Goal: Information Seeking & Learning: Check status

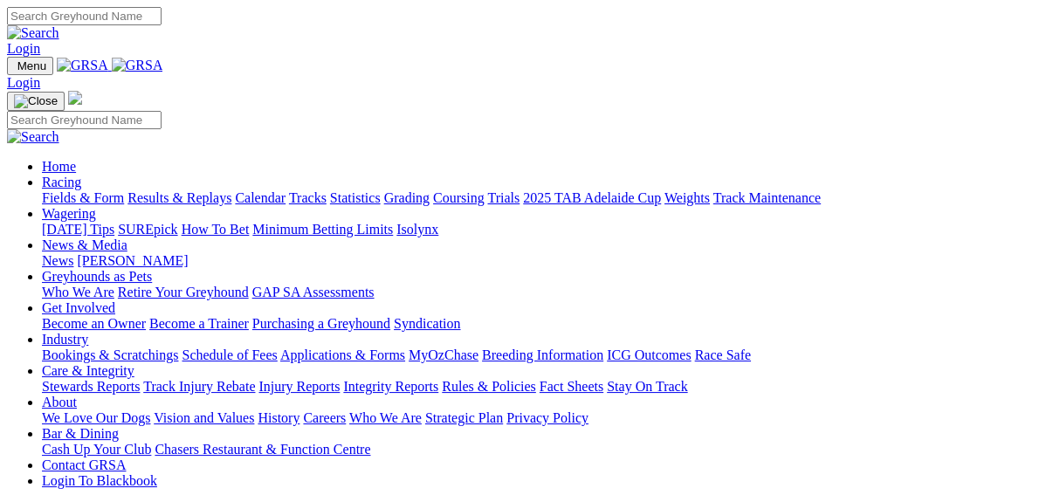
click at [189, 190] on link "Results & Replays" at bounding box center [179, 197] width 104 height 15
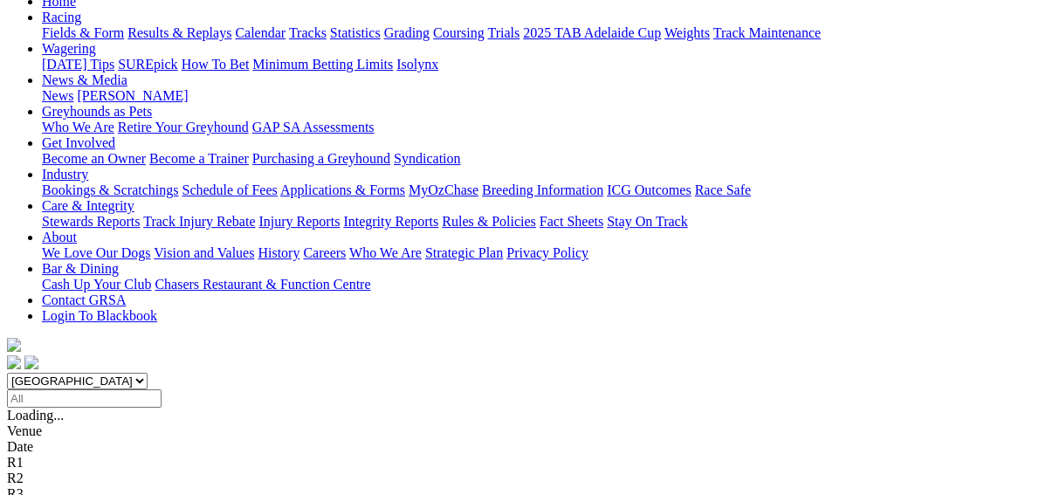
scroll to position [209, 0]
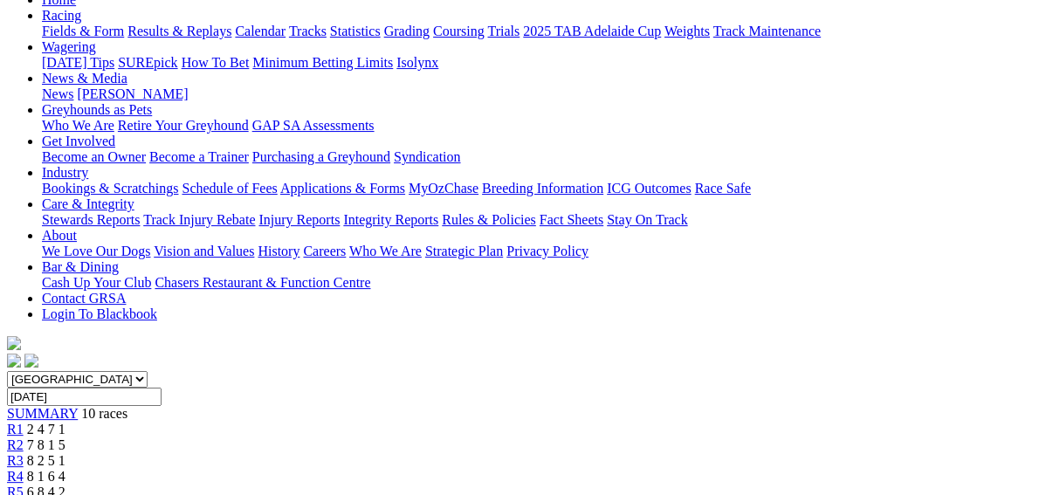
scroll to position [209, 0]
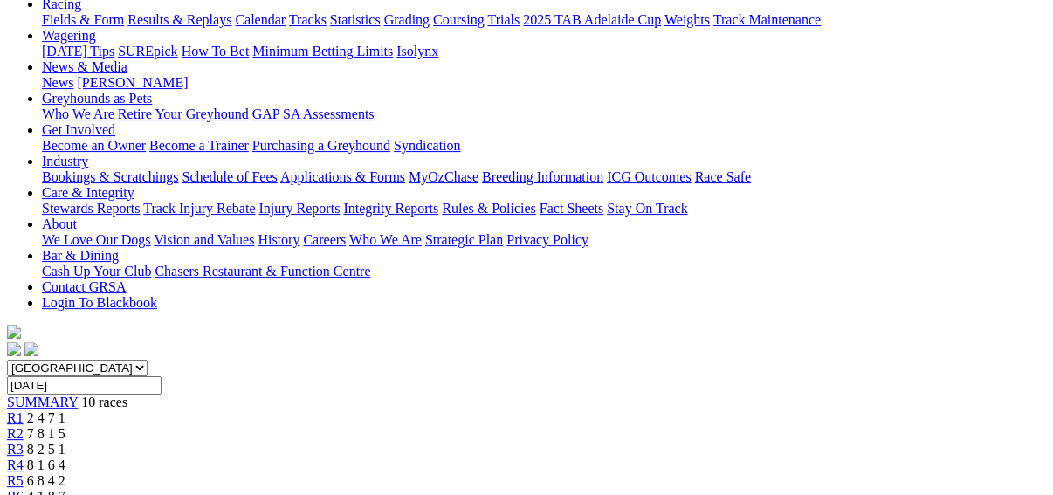
click at [24, 442] on span "R3" at bounding box center [15, 449] width 17 height 15
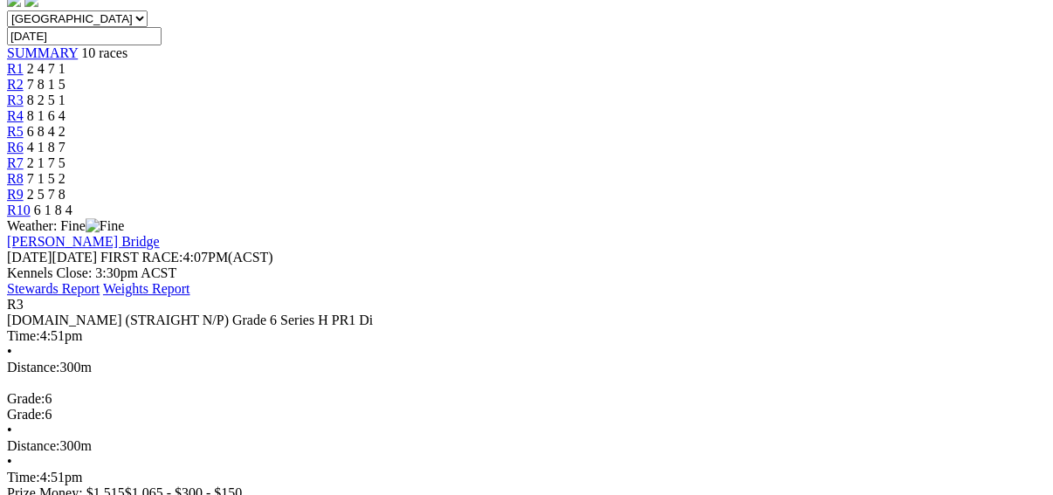
scroll to position [419, 0]
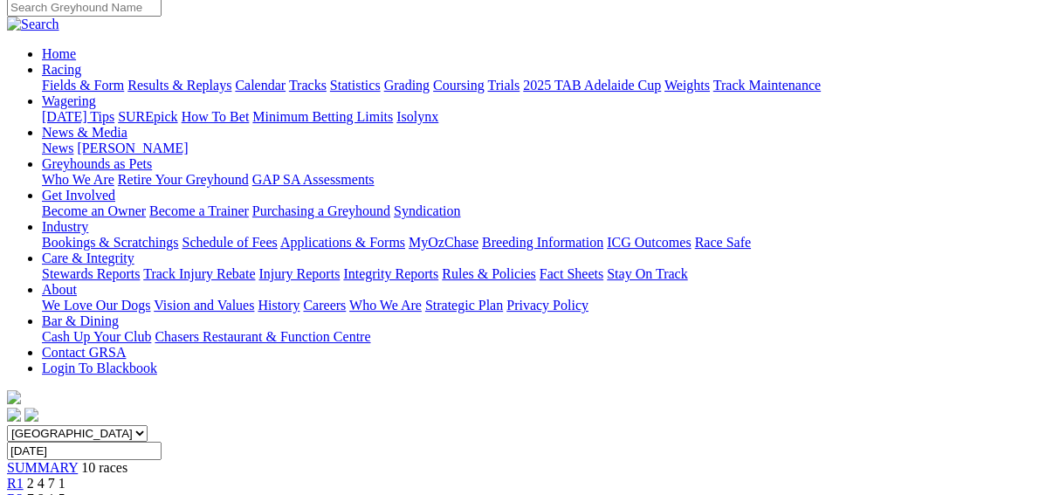
scroll to position [140, 0]
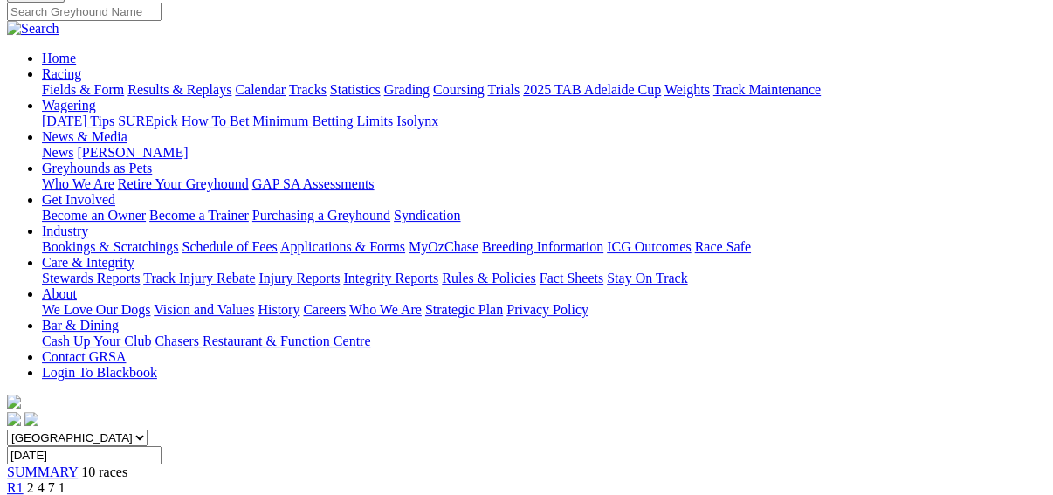
click at [24, 494] on span "R2" at bounding box center [15, 503] width 17 height 15
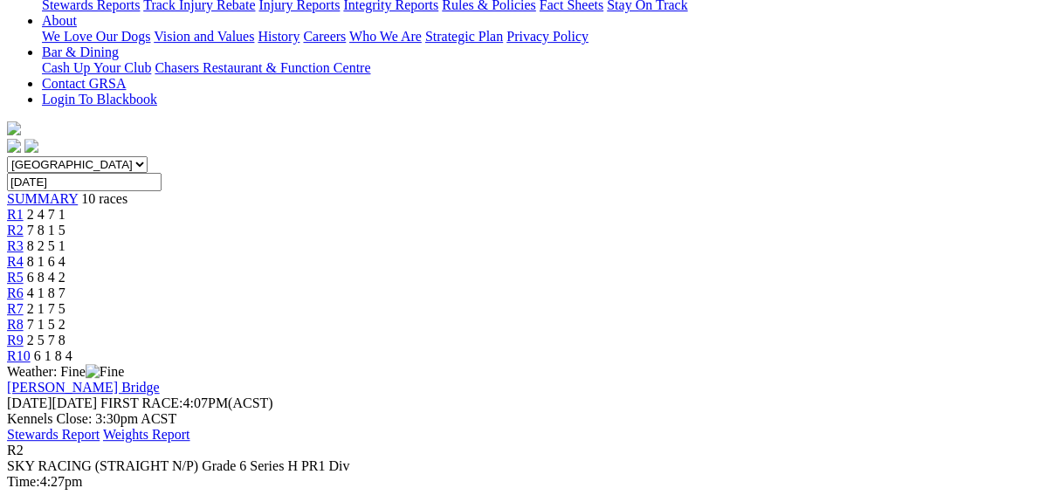
scroll to position [419, 0]
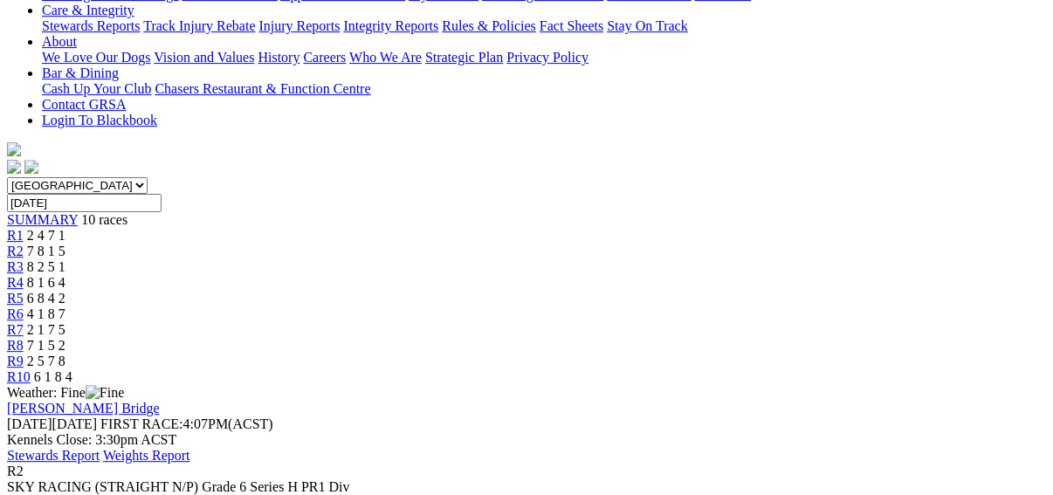
scroll to position [209, 0]
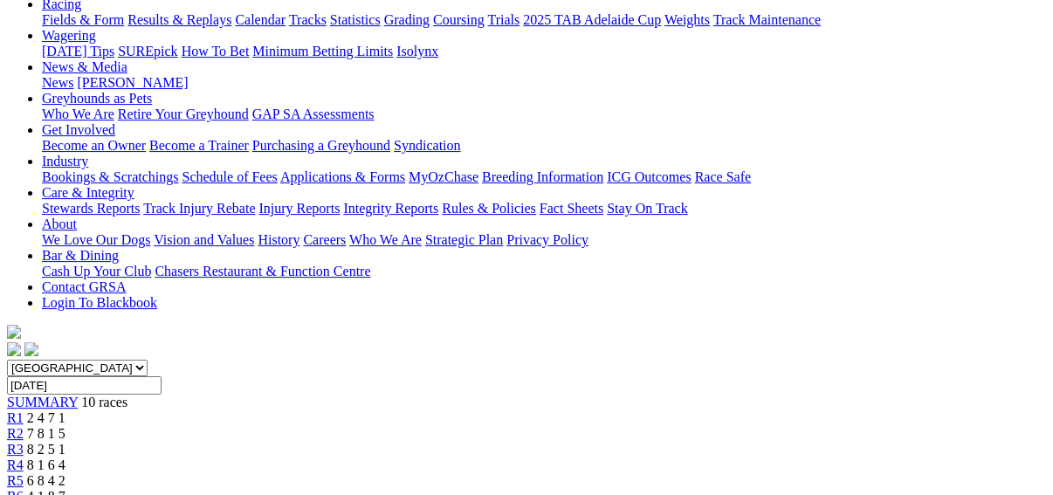
click at [24, 442] on span "R3" at bounding box center [15, 449] width 17 height 15
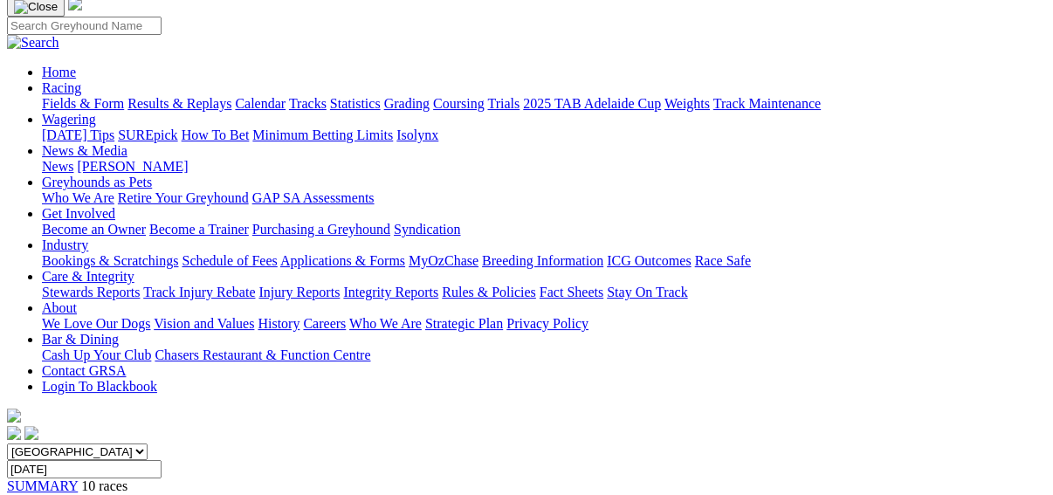
scroll to position [70, 0]
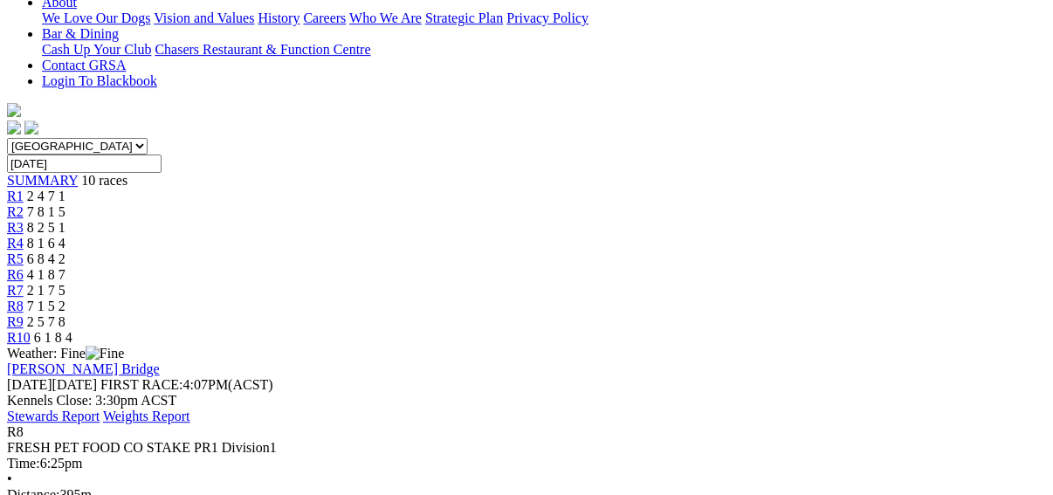
scroll to position [349, 0]
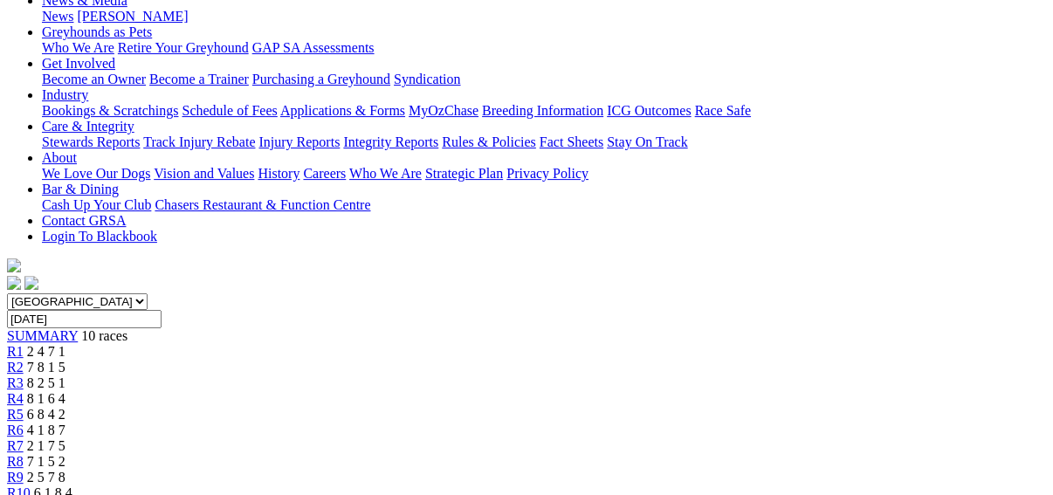
scroll to position [209, 0]
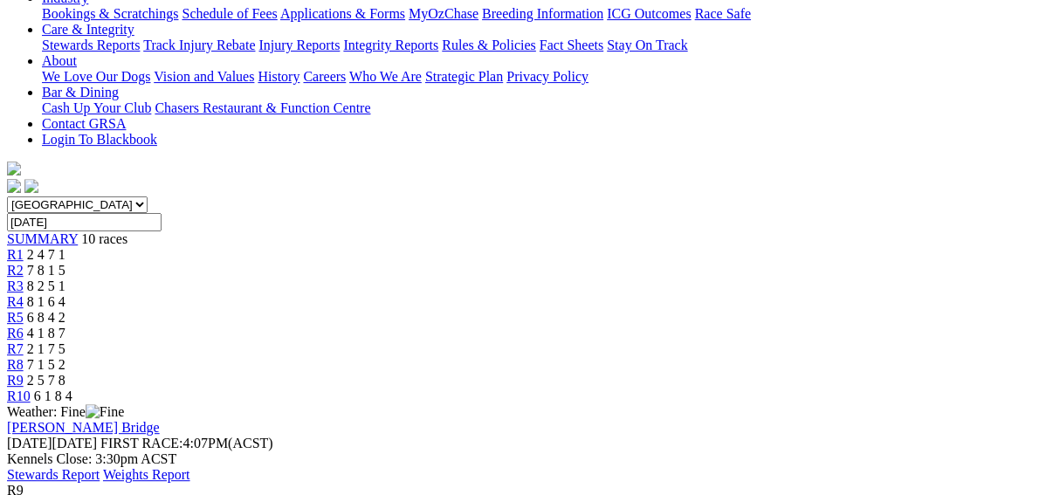
scroll to position [349, 0]
